Goal: Task Accomplishment & Management: Manage account settings

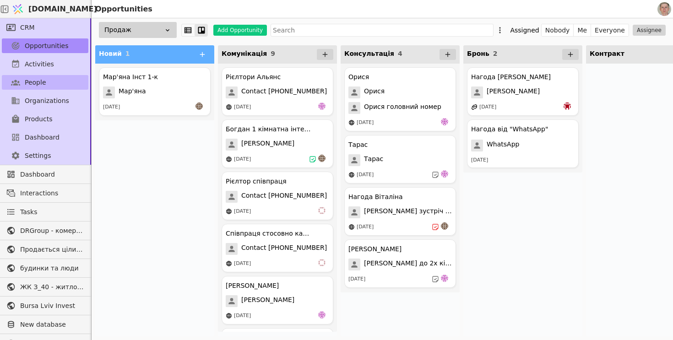
click at [50, 80] on link "People" at bounding box center [45, 82] width 87 height 15
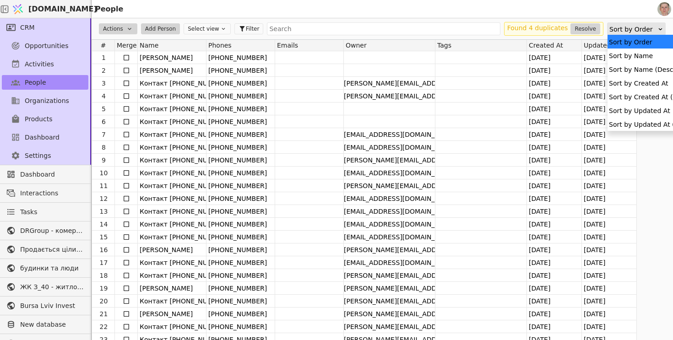
click at [654, 28] on div "Sort by Order" at bounding box center [633, 29] width 48 height 13
click at [642, 102] on div "Sort by Created At (Descending)" at bounding box center [662, 97] width 109 height 14
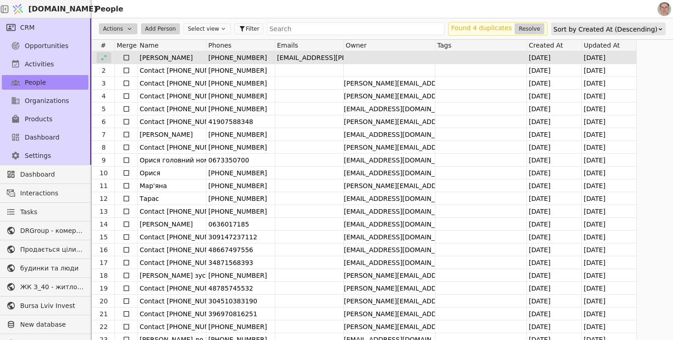
click at [107, 56] on div at bounding box center [104, 57] width 15 height 11
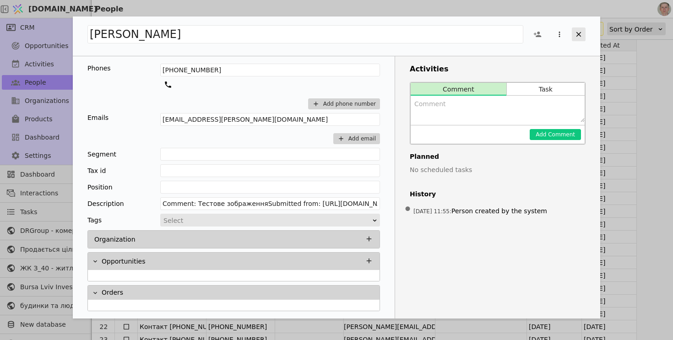
click at [576, 36] on icon "Add Opportunity" at bounding box center [578, 34] width 5 height 5
